Goal: Information Seeking & Learning: Learn about a topic

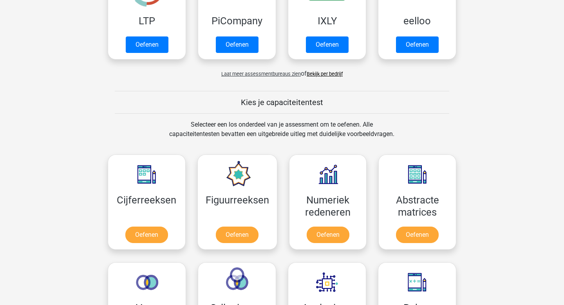
scroll to position [221, 0]
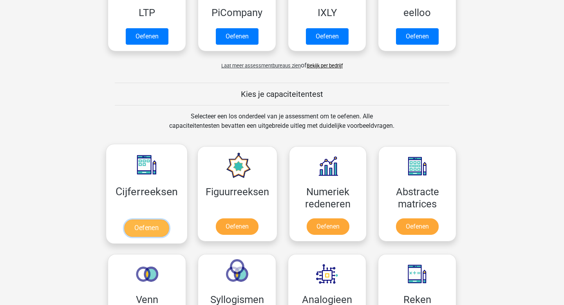
click at [142, 228] on link "Oefenen" at bounding box center [146, 228] width 45 height 17
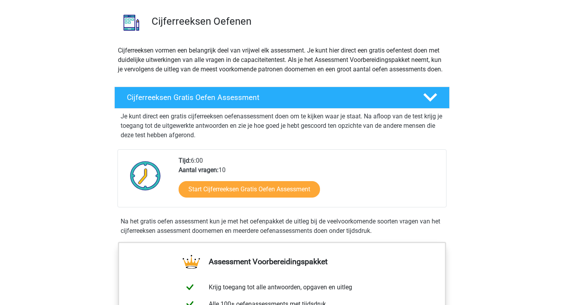
scroll to position [67, 0]
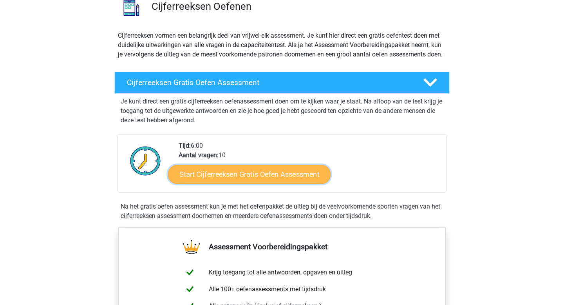
click at [210, 183] on link "Start Cijferreeksen Gratis Oefen Assessment" at bounding box center [249, 174] width 163 height 19
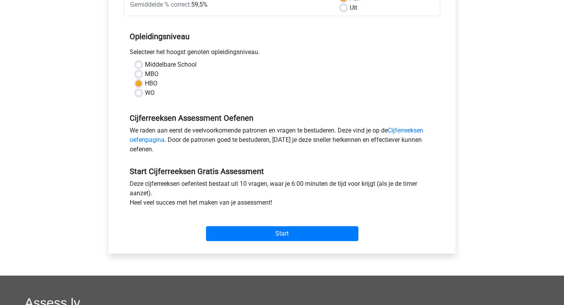
scroll to position [138, 0]
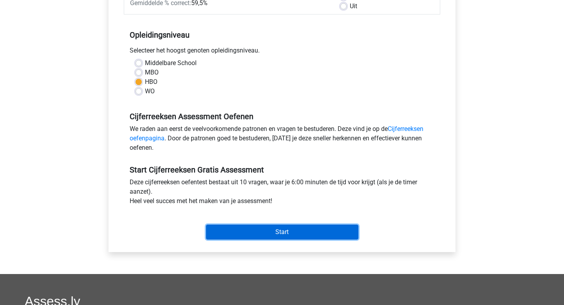
click at [225, 225] on input "Start" at bounding box center [282, 232] width 152 height 15
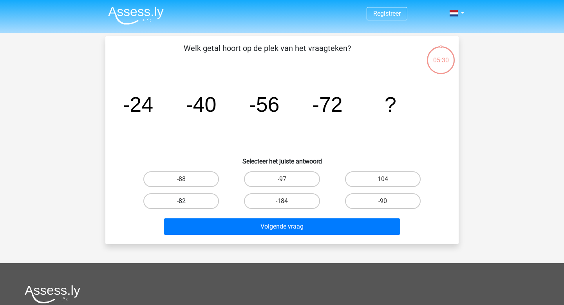
click at [192, 196] on label "-82" at bounding box center [181, 201] width 76 height 16
click at [187, 201] on input "-82" at bounding box center [183, 203] width 5 height 5
radio input "true"
click at [247, 239] on div "Welk getal hoort op de plek van het vraagteken? image/svg+xml -24 -40 -56 -72 ?…" at bounding box center [282, 140] width 354 height 208
click at [244, 235] on div "Volgende vraag" at bounding box center [282, 228] width 303 height 20
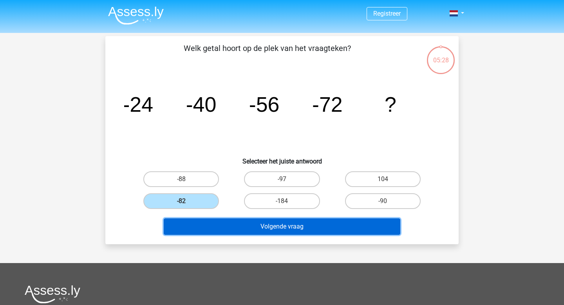
click at [241, 229] on button "Volgende vraag" at bounding box center [282, 226] width 237 height 16
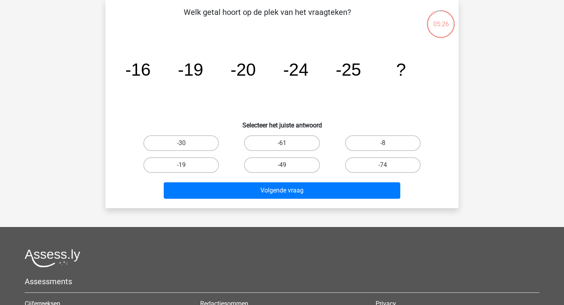
scroll to position [18, 0]
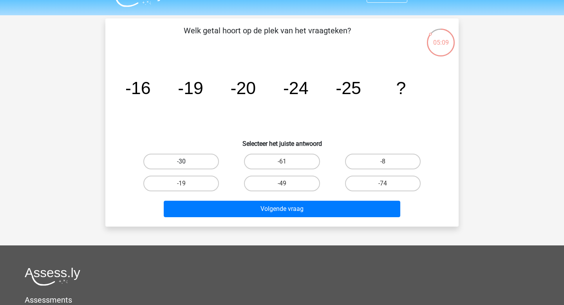
click at [183, 167] on label "-30" at bounding box center [181, 162] width 76 height 16
click at [183, 167] on input "-30" at bounding box center [183, 164] width 5 height 5
radio input "true"
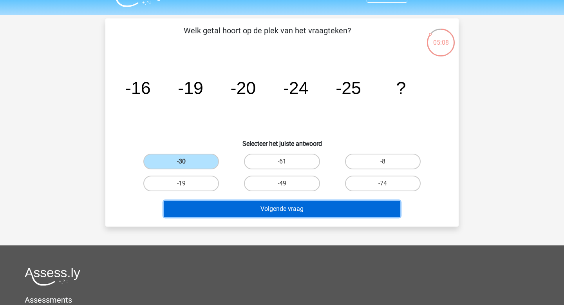
click at [217, 209] on button "Volgende vraag" at bounding box center [282, 209] width 237 height 16
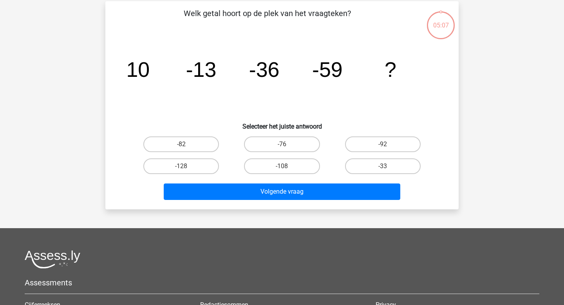
scroll to position [36, 0]
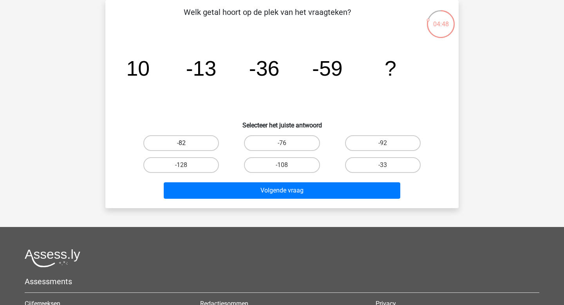
click at [187, 146] on label "-82" at bounding box center [181, 143] width 76 height 16
click at [187, 146] on input "-82" at bounding box center [183, 145] width 5 height 5
radio input "true"
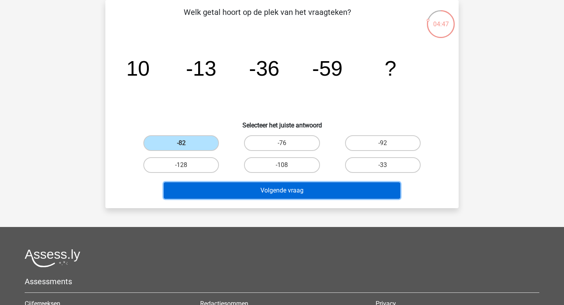
click at [261, 196] on button "Volgende vraag" at bounding box center [282, 190] width 237 height 16
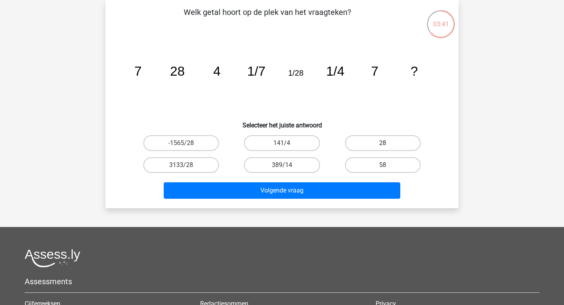
click at [402, 144] on label "28" at bounding box center [383, 143] width 76 height 16
click at [388, 144] on input "28" at bounding box center [385, 145] width 5 height 5
radio input "true"
click at [311, 199] on div "Volgende vraag" at bounding box center [282, 192] width 303 height 20
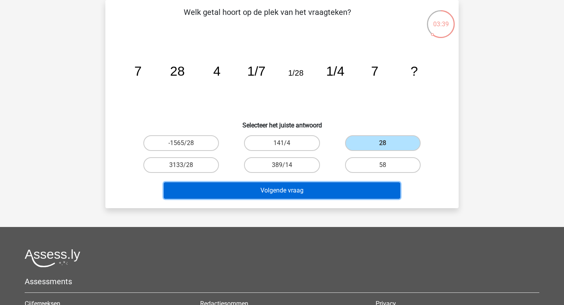
click at [291, 187] on button "Volgende vraag" at bounding box center [282, 190] width 237 height 16
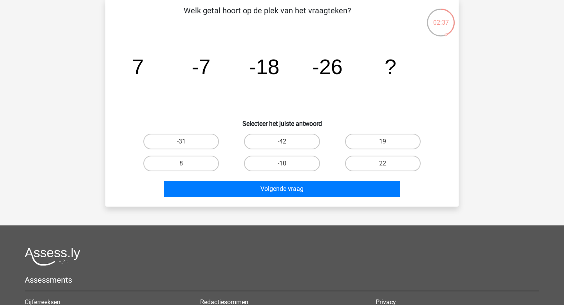
scroll to position [38, 0]
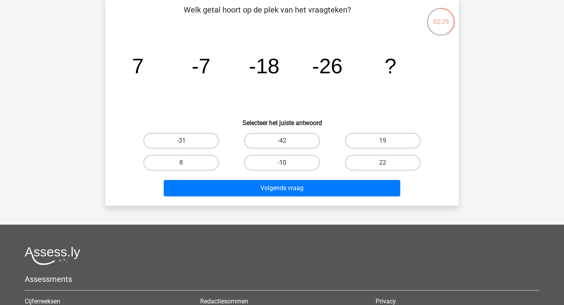
click at [280, 167] on label "-10" at bounding box center [282, 163] width 76 height 16
click at [282, 167] on input "-10" at bounding box center [284, 165] width 5 height 5
radio input "true"
click at [272, 142] on label "-42" at bounding box center [282, 141] width 76 height 16
click at [282, 142] on input "-42" at bounding box center [284, 143] width 5 height 5
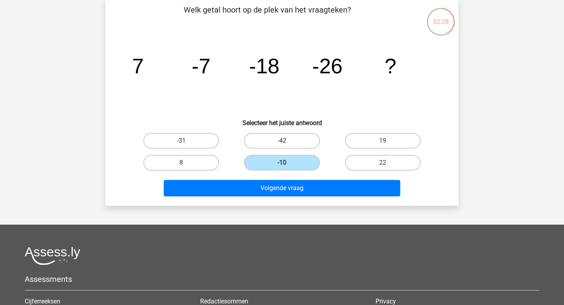
radio input "true"
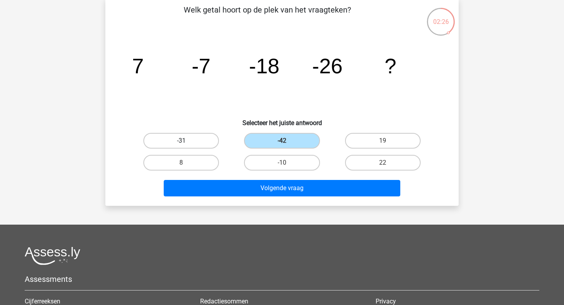
click at [202, 133] on label "-31" at bounding box center [181, 141] width 76 height 16
click at [187, 141] on input "-31" at bounding box center [183, 143] width 5 height 5
radio input "true"
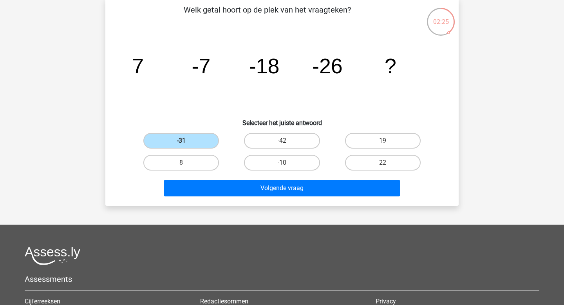
click at [270, 132] on div "-42" at bounding box center [282, 141] width 101 height 22
click at [268, 137] on label "-42" at bounding box center [282, 141] width 76 height 16
click at [282, 141] on input "-42" at bounding box center [284, 143] width 5 height 5
radio input "true"
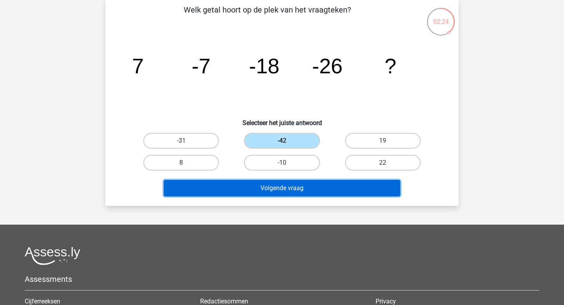
click at [243, 185] on button "Volgende vraag" at bounding box center [282, 188] width 237 height 16
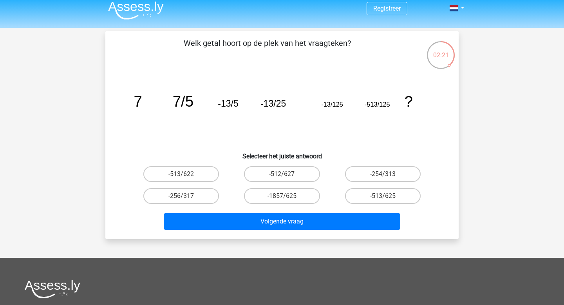
scroll to position [0, 0]
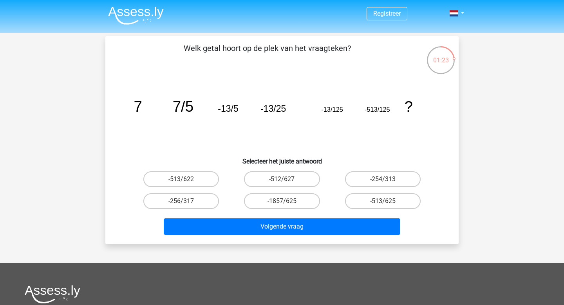
click at [387, 182] on input "-254/313" at bounding box center [385, 181] width 5 height 5
radio input "true"
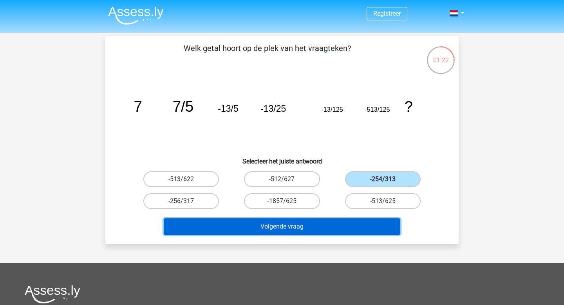
click at [335, 229] on button "Volgende vraag" at bounding box center [282, 226] width 237 height 16
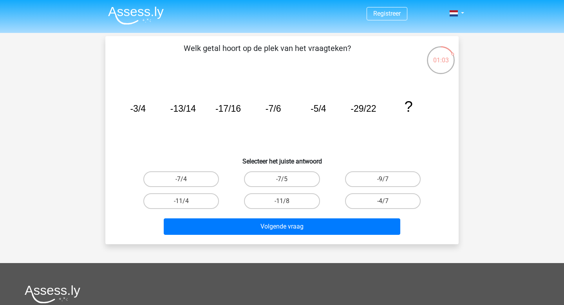
click at [383, 182] on input "-9/7" at bounding box center [385, 181] width 5 height 5
radio input "true"
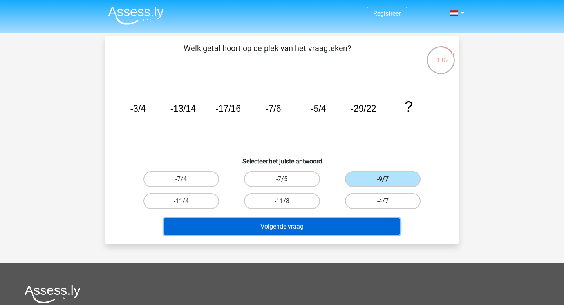
click at [329, 230] on button "Volgende vraag" at bounding box center [282, 226] width 237 height 16
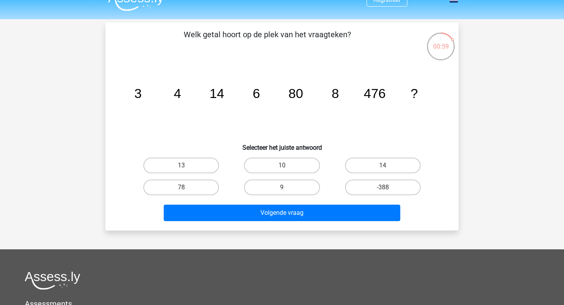
scroll to position [12, 0]
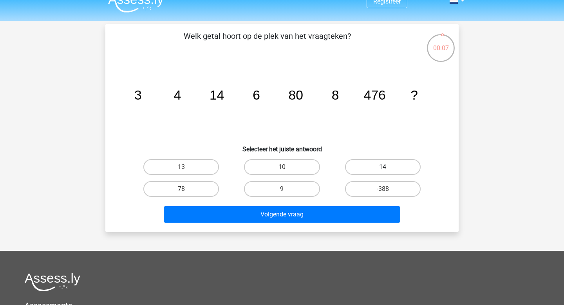
click at [377, 175] on div "14" at bounding box center [383, 167] width 101 height 22
click at [377, 172] on label "14" at bounding box center [383, 167] width 76 height 16
click at [383, 172] on input "14" at bounding box center [385, 169] width 5 height 5
radio input "true"
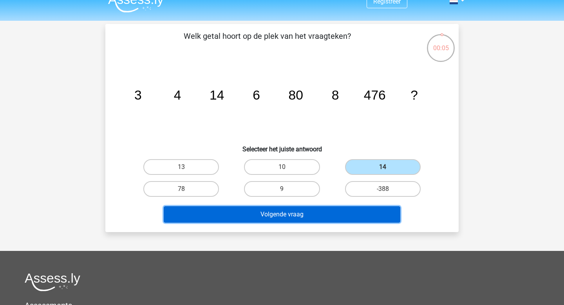
click at [300, 217] on button "Volgende vraag" at bounding box center [282, 214] width 237 height 16
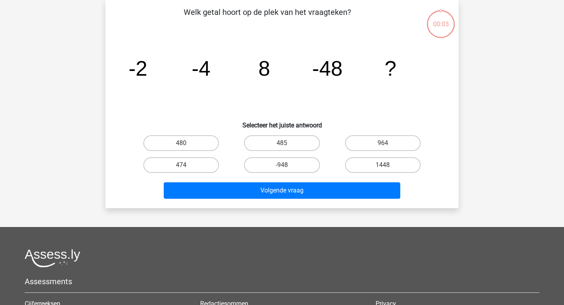
scroll to position [20, 0]
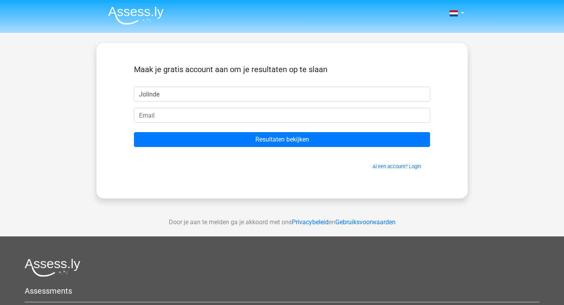
type input "Jolinde"
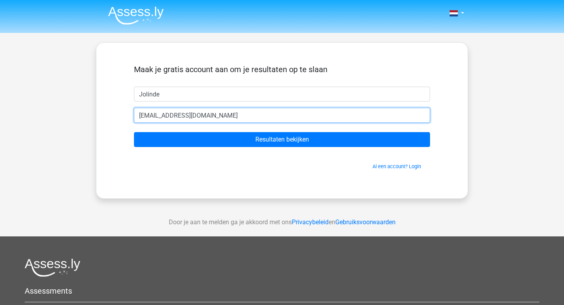
type input "[EMAIL_ADDRESS][DOMAIN_NAME]"
click at [134, 132] on input "Resultaten bekijken" at bounding box center [282, 139] width 296 height 15
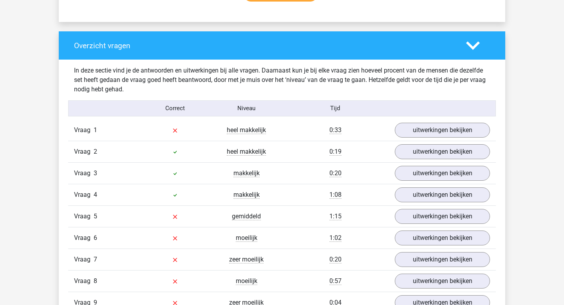
scroll to position [560, 0]
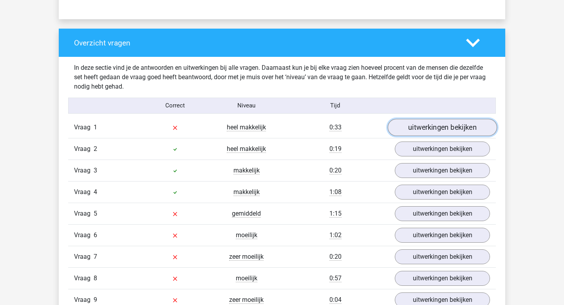
click at [455, 129] on link "uitwerkingen bekijken" at bounding box center [442, 127] width 109 height 17
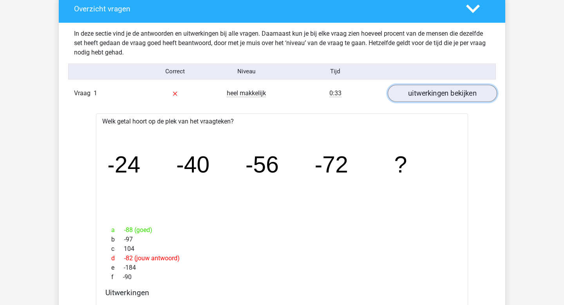
scroll to position [597, 0]
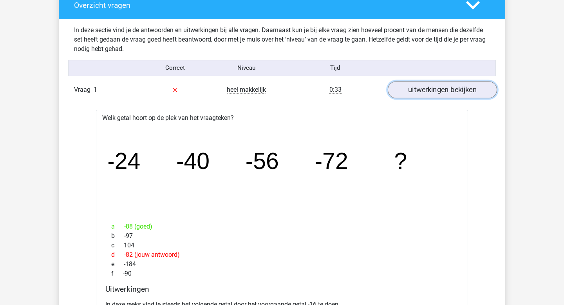
click at [439, 93] on link "uitwerkingen bekijken" at bounding box center [442, 89] width 109 height 17
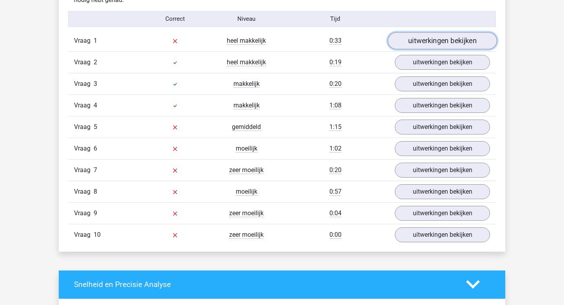
scroll to position [648, 0]
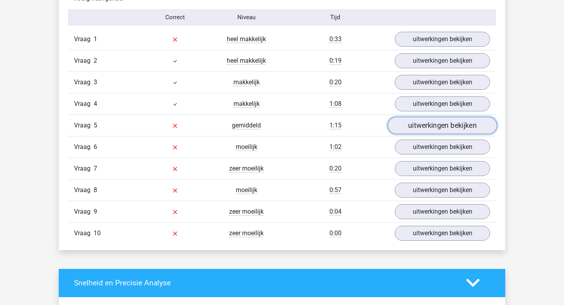
click at [431, 127] on link "uitwerkingen bekijken" at bounding box center [442, 125] width 109 height 17
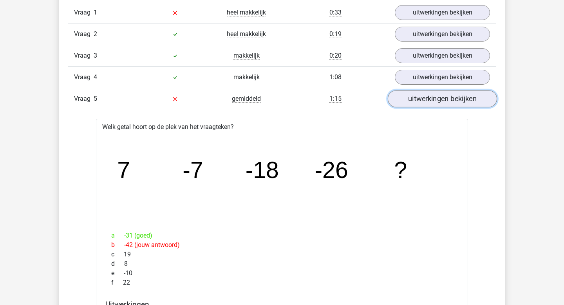
scroll to position [676, 0]
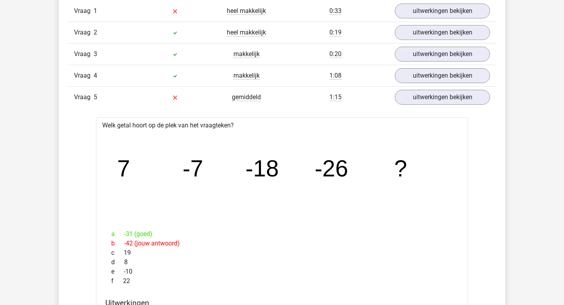
click at [421, 88] on div "Vraag 5 gemiddeld 1:15 uitwerkingen bekijken" at bounding box center [282, 97] width 428 height 22
click at [422, 101] on link "uitwerkingen bekijken" at bounding box center [442, 97] width 109 height 17
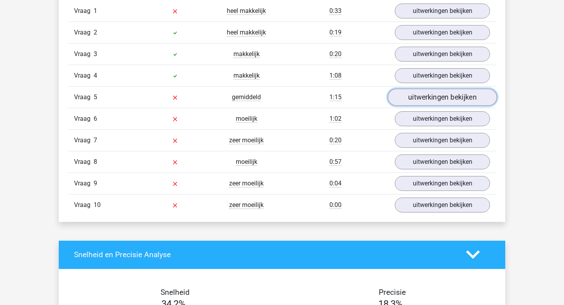
click at [423, 102] on link "uitwerkingen bekijken" at bounding box center [442, 97] width 109 height 17
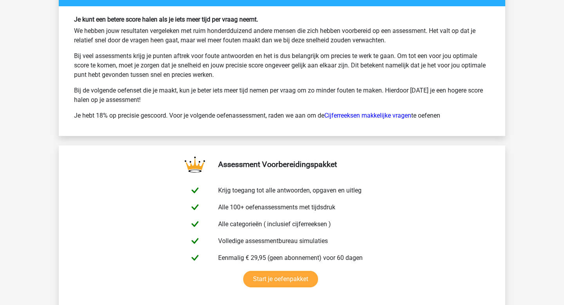
scroll to position [1685, 0]
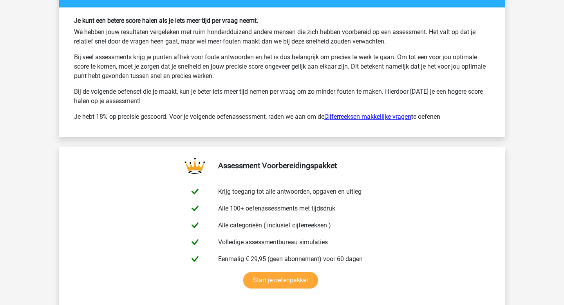
click at [362, 117] on link "Cijferreeksen makkelijke vragen" at bounding box center [368, 116] width 87 height 7
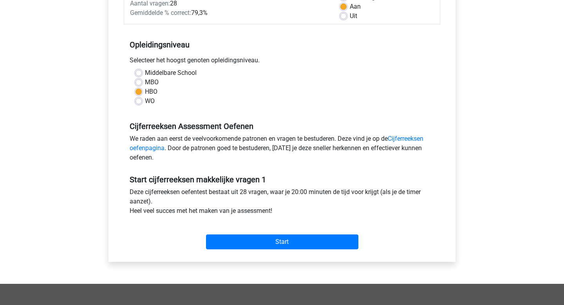
scroll to position [129, 0]
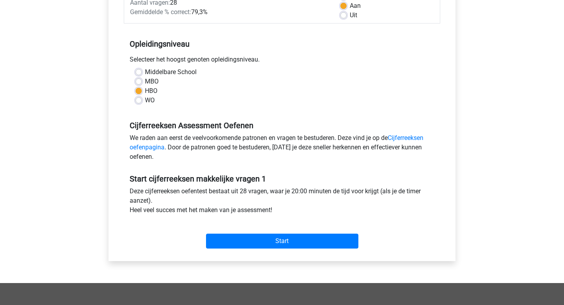
click at [283, 249] on div "Start" at bounding box center [282, 235] width 317 height 34
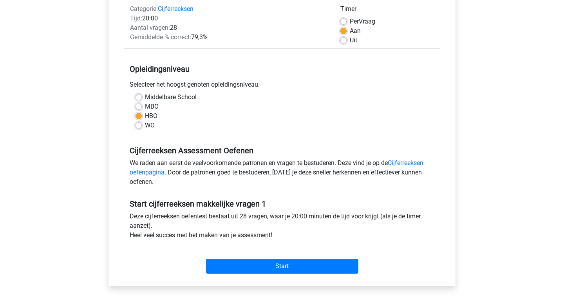
scroll to position [97, 0]
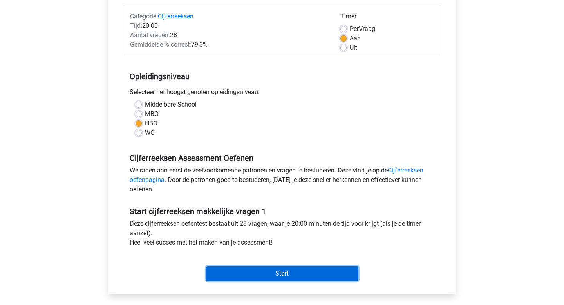
click at [282, 272] on input "Start" at bounding box center [282, 273] width 152 height 15
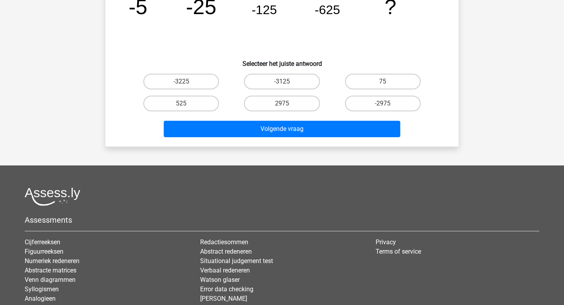
scroll to position [100, 0]
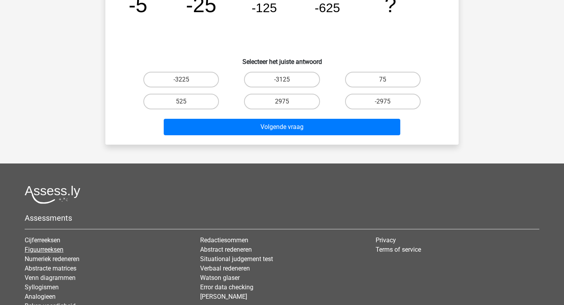
click at [60, 249] on link "Figuurreeksen" at bounding box center [44, 249] width 39 height 7
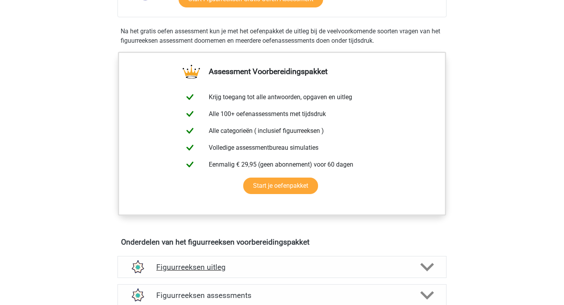
scroll to position [30, 0]
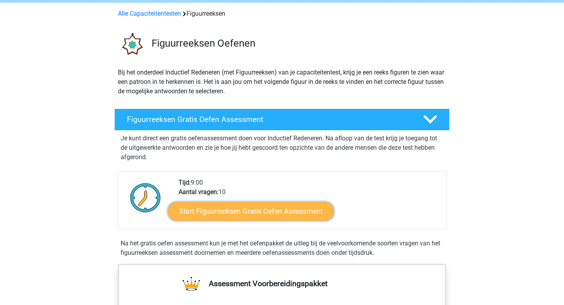
click at [230, 211] on link "Start Figuurreeksen Gratis Oefen Assessment" at bounding box center [251, 210] width 166 height 19
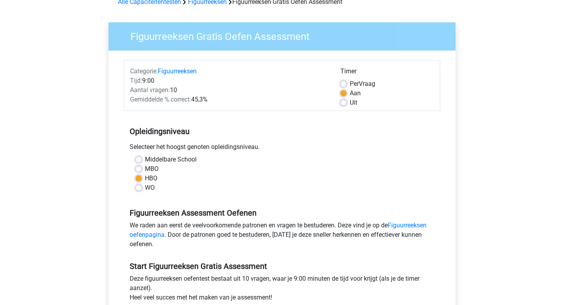
scroll to position [118, 0]
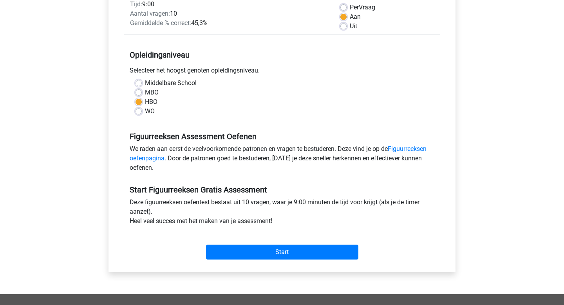
click at [268, 265] on div "Categorie: Figuurreeksen Tijd: 9:00 Aantal vragen: 10 Gemiddelde % correct: 45,…" at bounding box center [282, 123] width 336 height 298
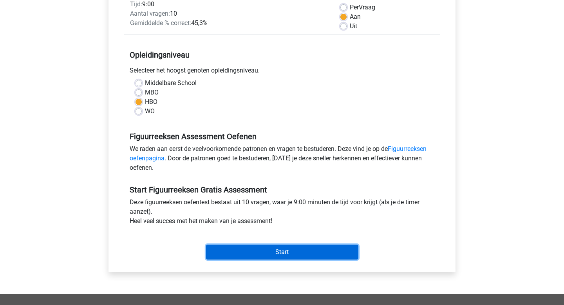
click at [256, 256] on input "Start" at bounding box center [282, 252] width 152 height 15
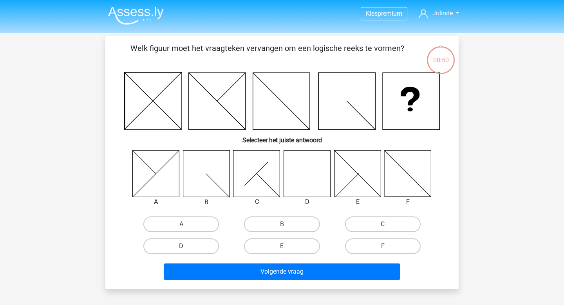
click at [314, 181] on icon at bounding box center [307, 173] width 47 height 47
click at [177, 238] on label "D" at bounding box center [181, 246] width 76 height 16
click at [181, 246] on input "D" at bounding box center [183, 248] width 5 height 5
radio input "true"
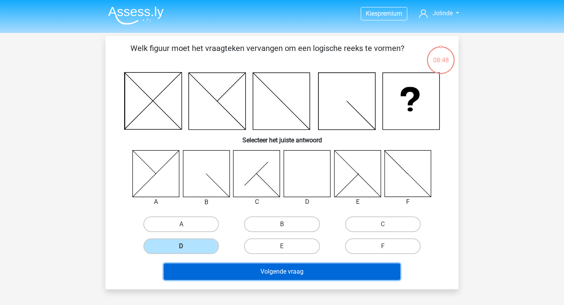
click at [192, 265] on button "Volgende vraag" at bounding box center [282, 271] width 237 height 16
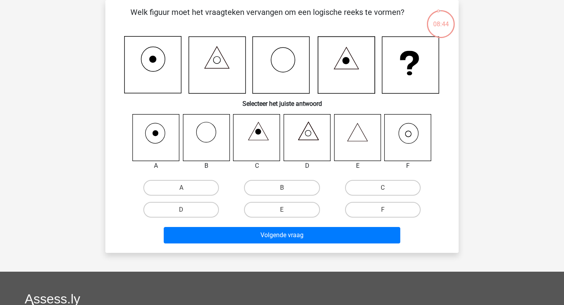
scroll to position [29, 0]
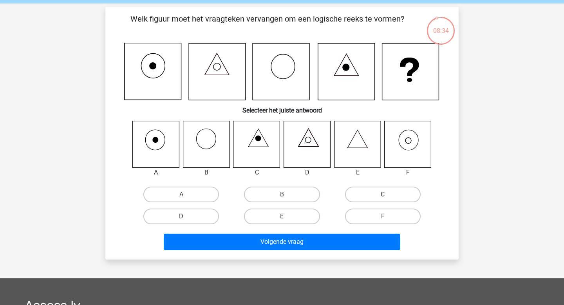
click at [431, 152] on icon at bounding box center [408, 144] width 47 height 47
click at [407, 140] on icon at bounding box center [408, 144] width 47 height 47
click at [381, 222] on label "F" at bounding box center [383, 217] width 76 height 16
click at [383, 221] on input "F" at bounding box center [385, 218] width 5 height 5
radio input "true"
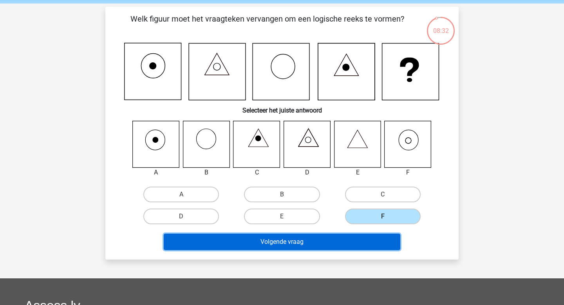
click at [340, 236] on button "Volgende vraag" at bounding box center [282, 242] width 237 height 16
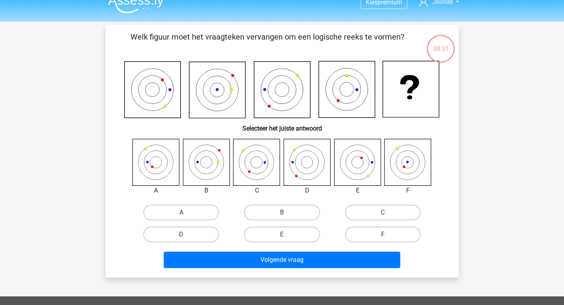
scroll to position [9, 0]
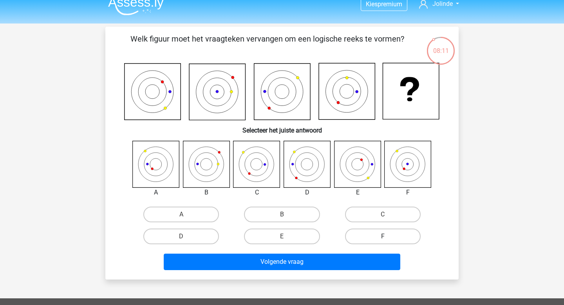
click at [354, 241] on label "F" at bounding box center [383, 237] width 76 height 16
click at [383, 241] on input "F" at bounding box center [385, 238] width 5 height 5
radio input "true"
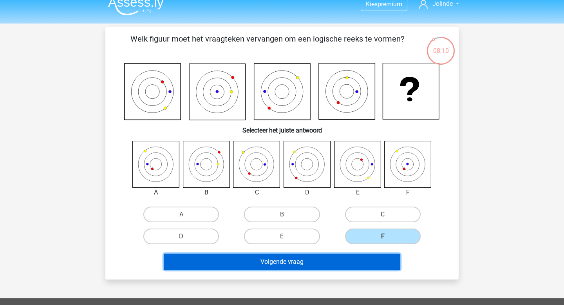
click at [306, 261] on button "Volgende vraag" at bounding box center [282, 262] width 237 height 16
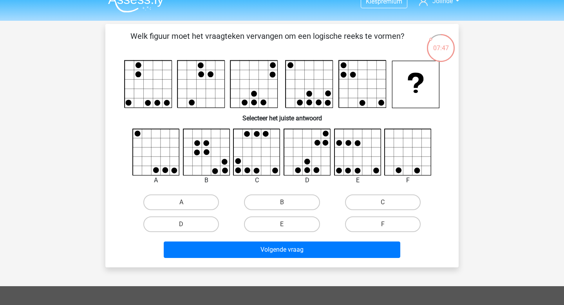
scroll to position [4, 0]
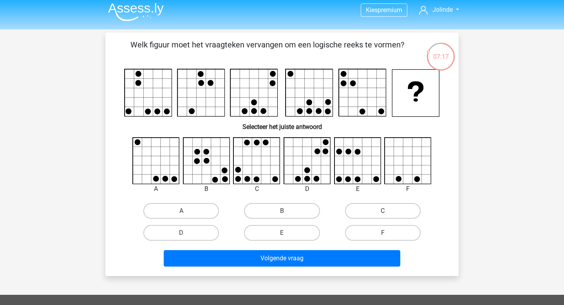
click at [381, 213] on label "C" at bounding box center [383, 211] width 76 height 16
click at [383, 213] on input "C" at bounding box center [385, 213] width 5 height 5
radio input "true"
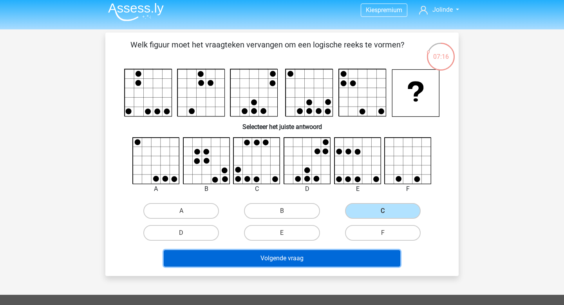
click at [273, 258] on button "Volgende vraag" at bounding box center [282, 258] width 237 height 16
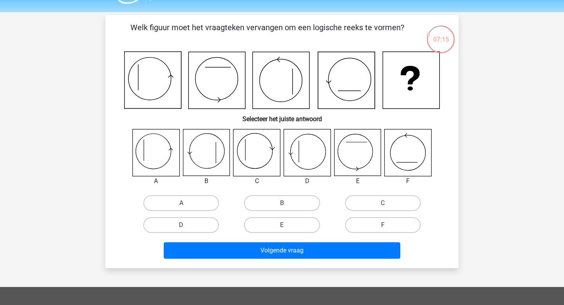
scroll to position [16, 0]
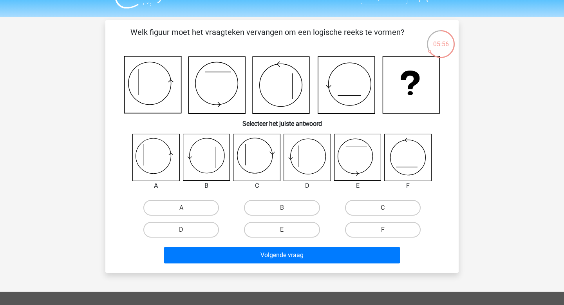
click at [156, 168] on icon at bounding box center [156, 157] width 47 height 47
click at [188, 204] on label "A" at bounding box center [181, 208] width 76 height 16
click at [187, 208] on input "A" at bounding box center [183, 210] width 5 height 5
radio input "true"
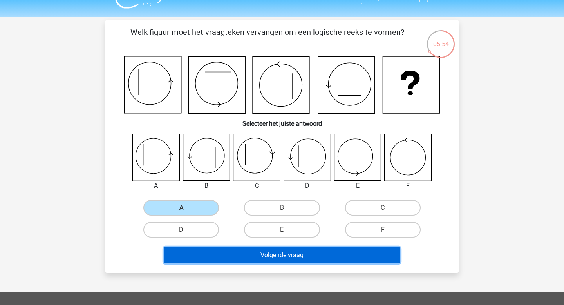
click at [211, 257] on button "Volgende vraag" at bounding box center [282, 255] width 237 height 16
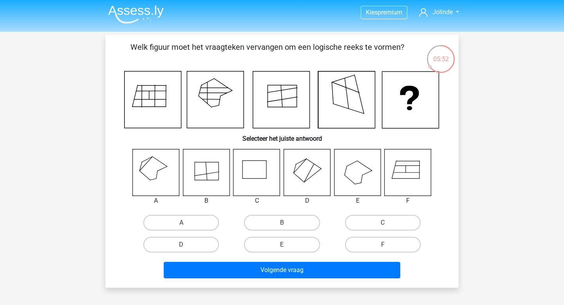
scroll to position [0, 0]
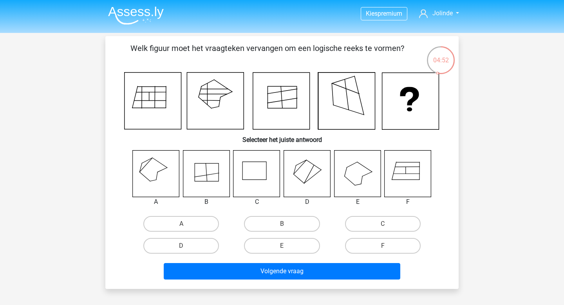
click at [309, 180] on icon at bounding box center [307, 173] width 47 height 47
click at [173, 242] on label "D" at bounding box center [181, 246] width 76 height 16
click at [181, 246] on input "D" at bounding box center [183, 248] width 5 height 5
radio input "true"
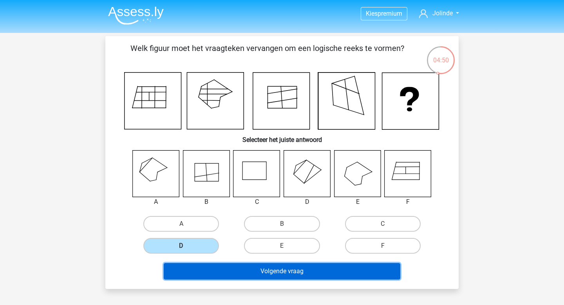
click at [208, 278] on button "Volgende vraag" at bounding box center [282, 271] width 237 height 16
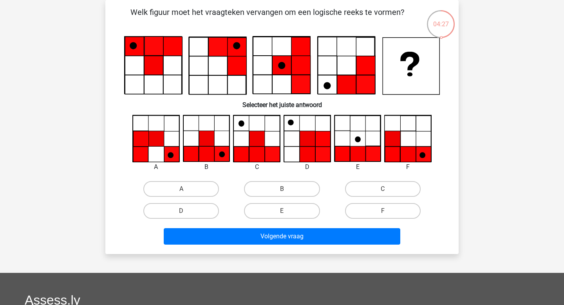
scroll to position [17, 0]
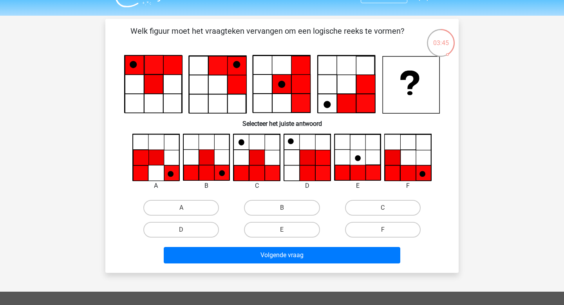
click at [254, 150] on icon at bounding box center [257, 157] width 15 height 15
click at [265, 153] on icon at bounding box center [257, 157] width 15 height 15
click at [266, 169] on icon at bounding box center [272, 172] width 15 height 15
click at [269, 211] on label "B" at bounding box center [282, 208] width 76 height 16
click at [282, 211] on input "B" at bounding box center [284, 210] width 5 height 5
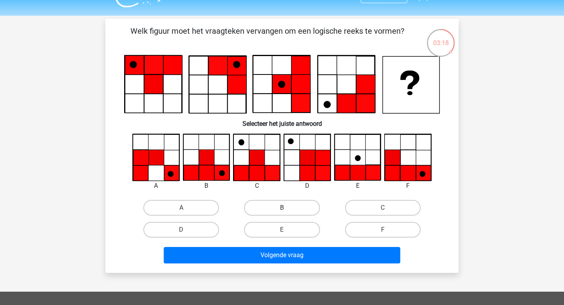
radio input "true"
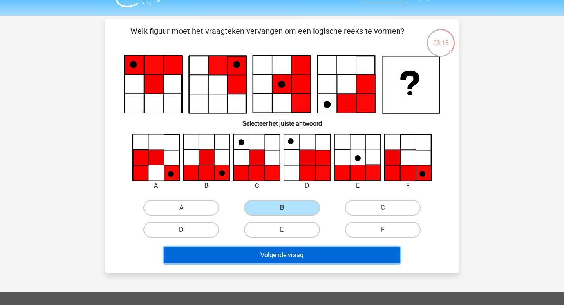
click at [269, 252] on button "Volgende vraag" at bounding box center [282, 255] width 237 height 16
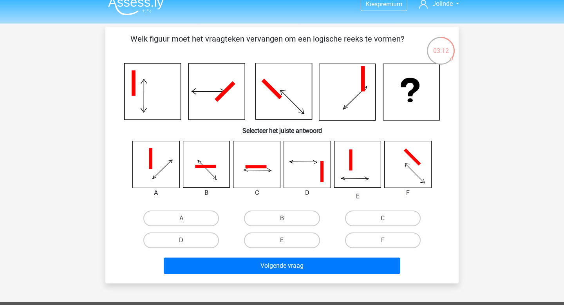
scroll to position [20, 0]
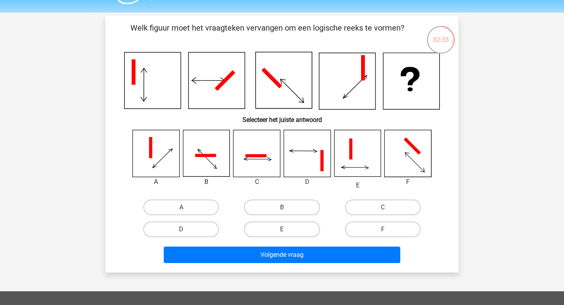
click at [158, 155] on icon at bounding box center [156, 153] width 47 height 47
click at [191, 209] on label "A" at bounding box center [181, 208] width 76 height 16
click at [187, 209] on input "A" at bounding box center [183, 209] width 5 height 5
radio input "true"
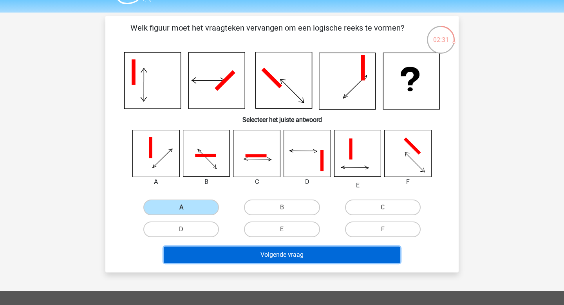
click at [217, 262] on button "Volgende vraag" at bounding box center [282, 255] width 237 height 16
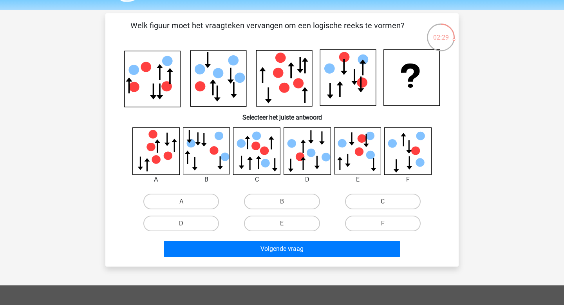
scroll to position [18, 0]
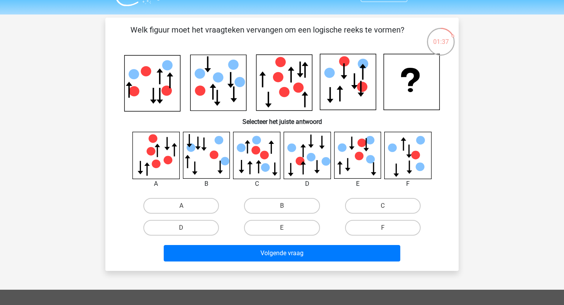
click at [400, 213] on div "C" at bounding box center [383, 206] width 101 height 22
click at [395, 211] on label "C" at bounding box center [383, 206] width 76 height 16
click at [388, 211] on input "C" at bounding box center [385, 208] width 5 height 5
radio input "true"
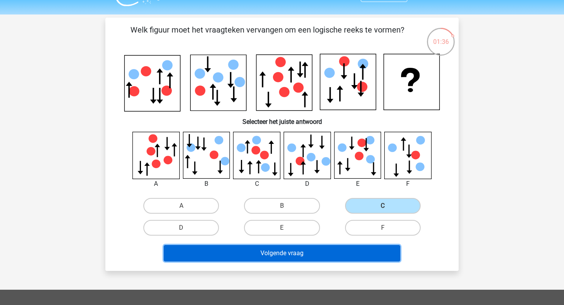
click at [342, 252] on button "Volgende vraag" at bounding box center [282, 253] width 237 height 16
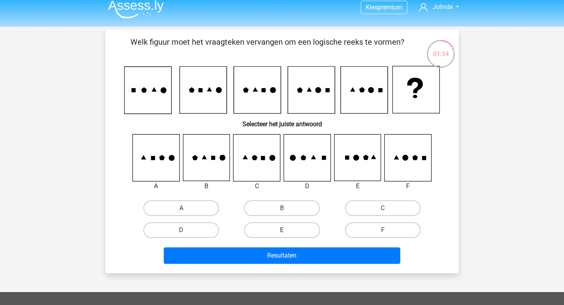
scroll to position [0, 0]
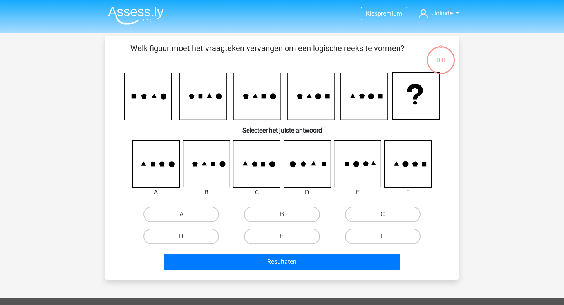
scroll to position [0, 0]
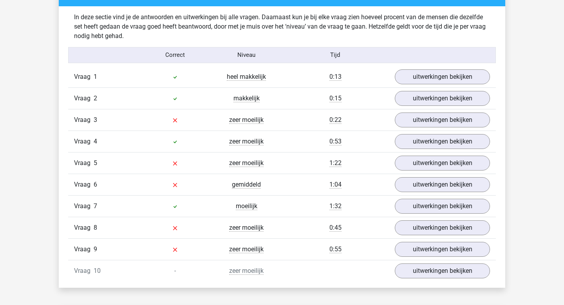
scroll to position [612, 0]
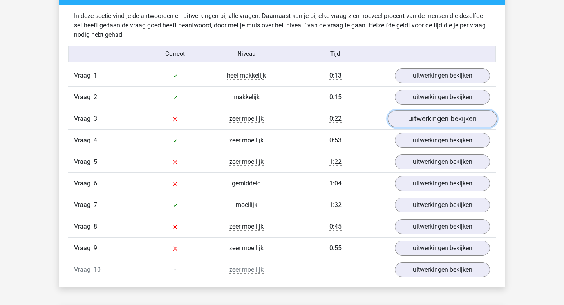
click at [423, 114] on link "uitwerkingen bekijken" at bounding box center [442, 118] width 109 height 17
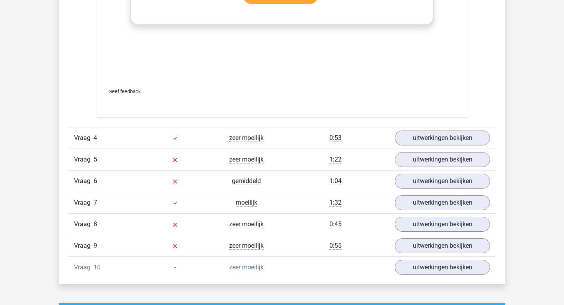
scroll to position [1270, 0]
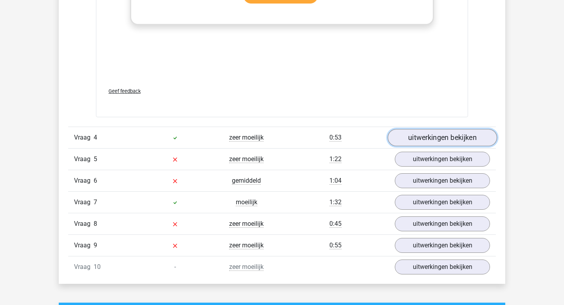
click at [425, 136] on link "uitwerkingen bekijken" at bounding box center [442, 137] width 109 height 17
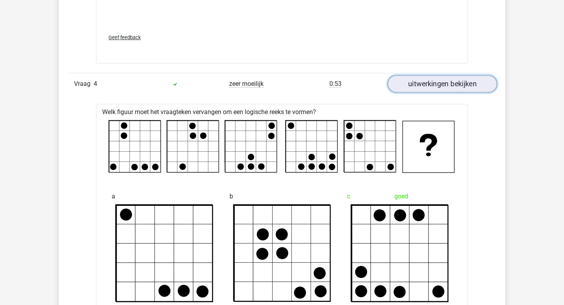
scroll to position [1281, 0]
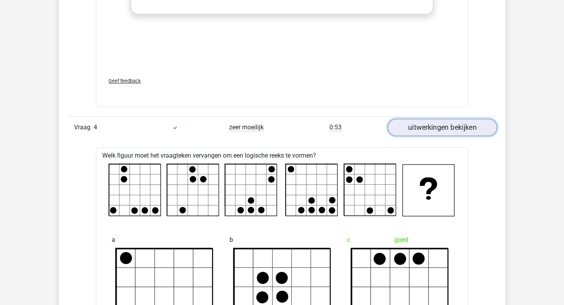
click at [440, 121] on link "uitwerkingen bekijken" at bounding box center [442, 127] width 109 height 17
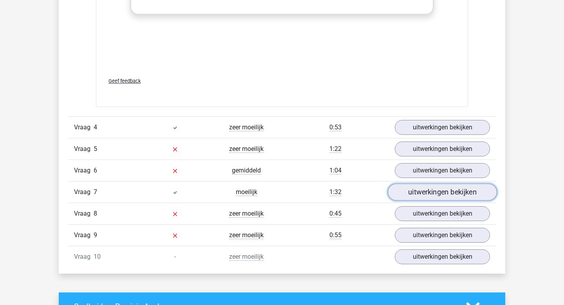
click at [456, 191] on link "uitwerkingen bekijken" at bounding box center [442, 191] width 109 height 17
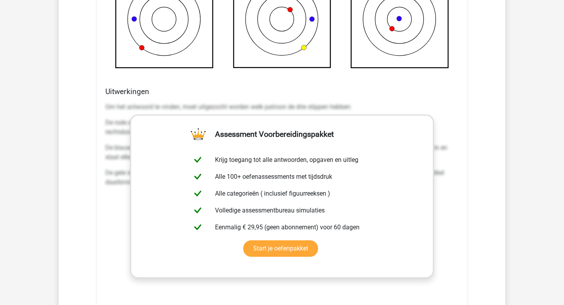
scroll to position [1012, 0]
